Goal: Task Accomplishment & Management: Use online tool/utility

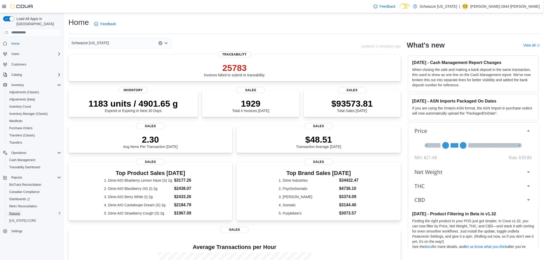
click at [16, 211] on span "Reports" at bounding box center [14, 213] width 11 height 4
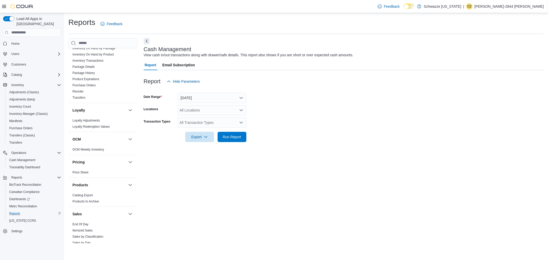
scroll to position [171, 0]
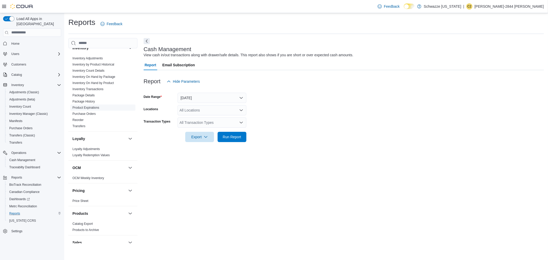
click at [94, 108] on link "Product Expirations" at bounding box center [85, 108] width 27 height 4
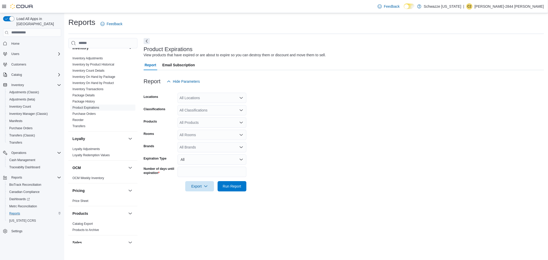
click at [202, 97] on div "All Locations" at bounding box center [212, 98] width 69 height 10
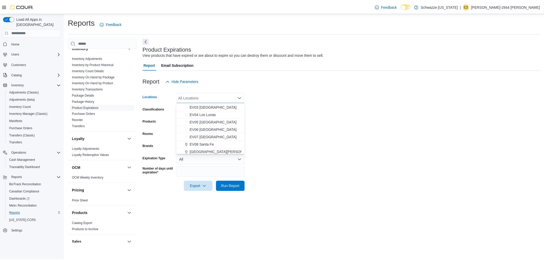
scroll to position [57, 0]
click at [216, 138] on span "EV11 [GEOGRAPHIC_DATA]" at bounding box center [214, 138] width 47 height 5
click at [312, 106] on form "Locations [GEOGRAPHIC_DATA] [GEOGRAPHIC_DATA] [GEOGRAPHIC_DATA] Combo box. Sele…" at bounding box center [344, 139] width 400 height 105
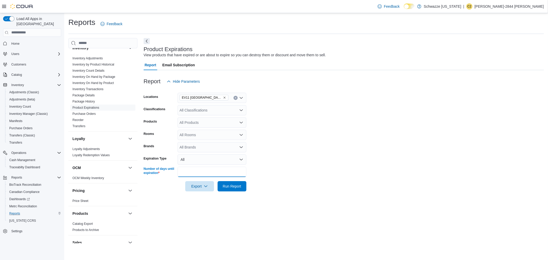
click at [202, 175] on input "**" at bounding box center [212, 172] width 69 height 10
click at [202, 161] on button "All" at bounding box center [212, 159] width 69 height 10
click at [195, 180] on span "Expired" at bounding box center [215, 180] width 59 height 6
click at [229, 182] on span "Run Report" at bounding box center [232, 186] width 23 height 10
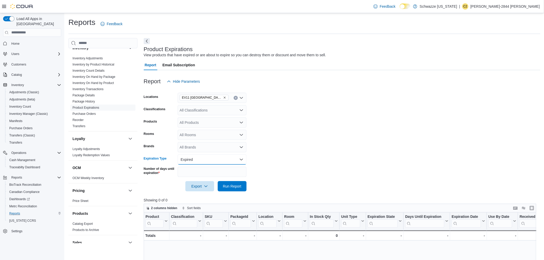
click at [233, 154] on button "Expired" at bounding box center [212, 159] width 69 height 10
click at [198, 170] on span "All" at bounding box center [215, 169] width 59 height 6
click at [290, 151] on form "Locations EV11 [GEOGRAPHIC_DATA] Classifications All Classifications Products A…" at bounding box center [342, 139] width 396 height 105
click at [238, 186] on span "Run Report" at bounding box center [232, 185] width 18 height 5
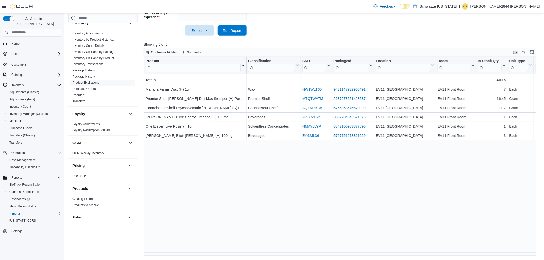
scroll to position [42, 0]
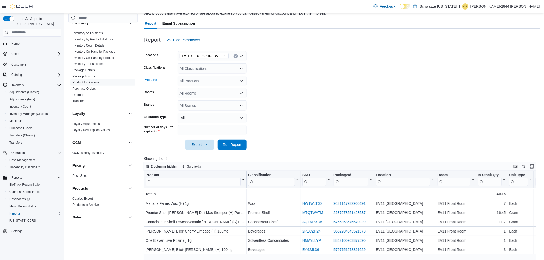
click at [196, 81] on div "All Products" at bounding box center [212, 81] width 69 height 10
click at [308, 103] on form "Locations EV11 [GEOGRAPHIC_DATA] Classifications All Classifications Products A…" at bounding box center [342, 97] width 396 height 105
click at [197, 117] on button "All" at bounding box center [212, 118] width 69 height 10
click at [198, 138] on span "Expired" at bounding box center [215, 138] width 59 height 6
click at [198, 134] on input "**" at bounding box center [212, 130] width 69 height 10
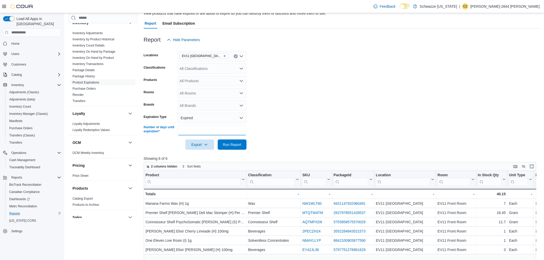
click at [198, 134] on input "**" at bounding box center [212, 130] width 69 height 10
type input "*"
click at [237, 150] on div at bounding box center [342, 153] width 396 height 6
click at [237, 148] on span "Run Report" at bounding box center [232, 144] width 23 height 10
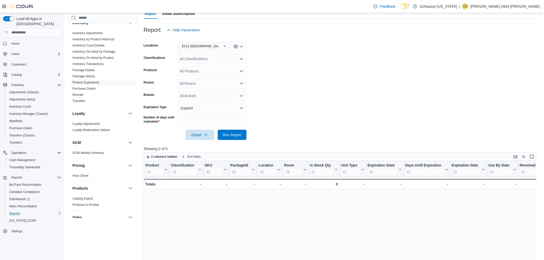
scroll to position [42, 0]
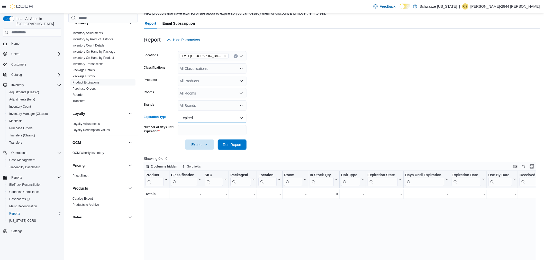
click at [207, 116] on button "Expired" at bounding box center [212, 118] width 69 height 10
click at [192, 127] on span "All" at bounding box center [215, 128] width 59 height 6
click at [196, 119] on button "All" at bounding box center [212, 118] width 69 height 10
click at [193, 140] on span "Expired" at bounding box center [215, 138] width 59 height 6
click at [194, 129] on input "*" at bounding box center [212, 130] width 69 height 10
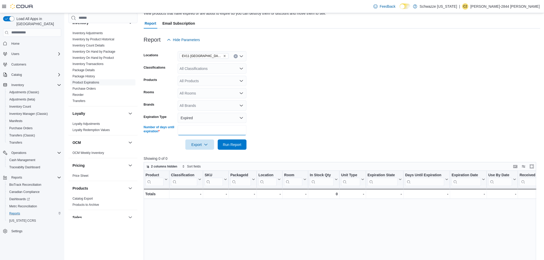
click at [194, 129] on input "*" at bounding box center [212, 130] width 69 height 10
type input "**"
click at [231, 140] on div "Export Run Report" at bounding box center [195, 145] width 103 height 10
click at [233, 143] on span "Run Report" at bounding box center [232, 144] width 18 height 5
click at [225, 120] on button "Expired" at bounding box center [212, 118] width 69 height 10
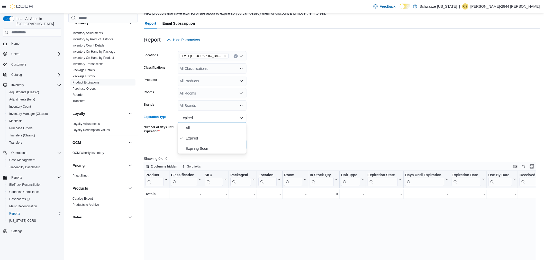
click at [271, 129] on form "Locations EV11 [GEOGRAPHIC_DATA] Classifications All Classifications Products A…" at bounding box center [342, 97] width 396 height 105
click at [209, 132] on input "**" at bounding box center [212, 130] width 69 height 10
click at [216, 118] on button "Expired" at bounding box center [212, 118] width 69 height 10
click at [210, 127] on span "All" at bounding box center [215, 128] width 59 height 6
click at [224, 145] on span "Run Report" at bounding box center [232, 144] width 18 height 5
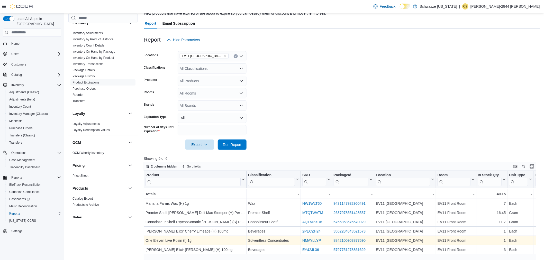
scroll to position [70, 0]
